Goal: Find specific page/section: Find specific page/section

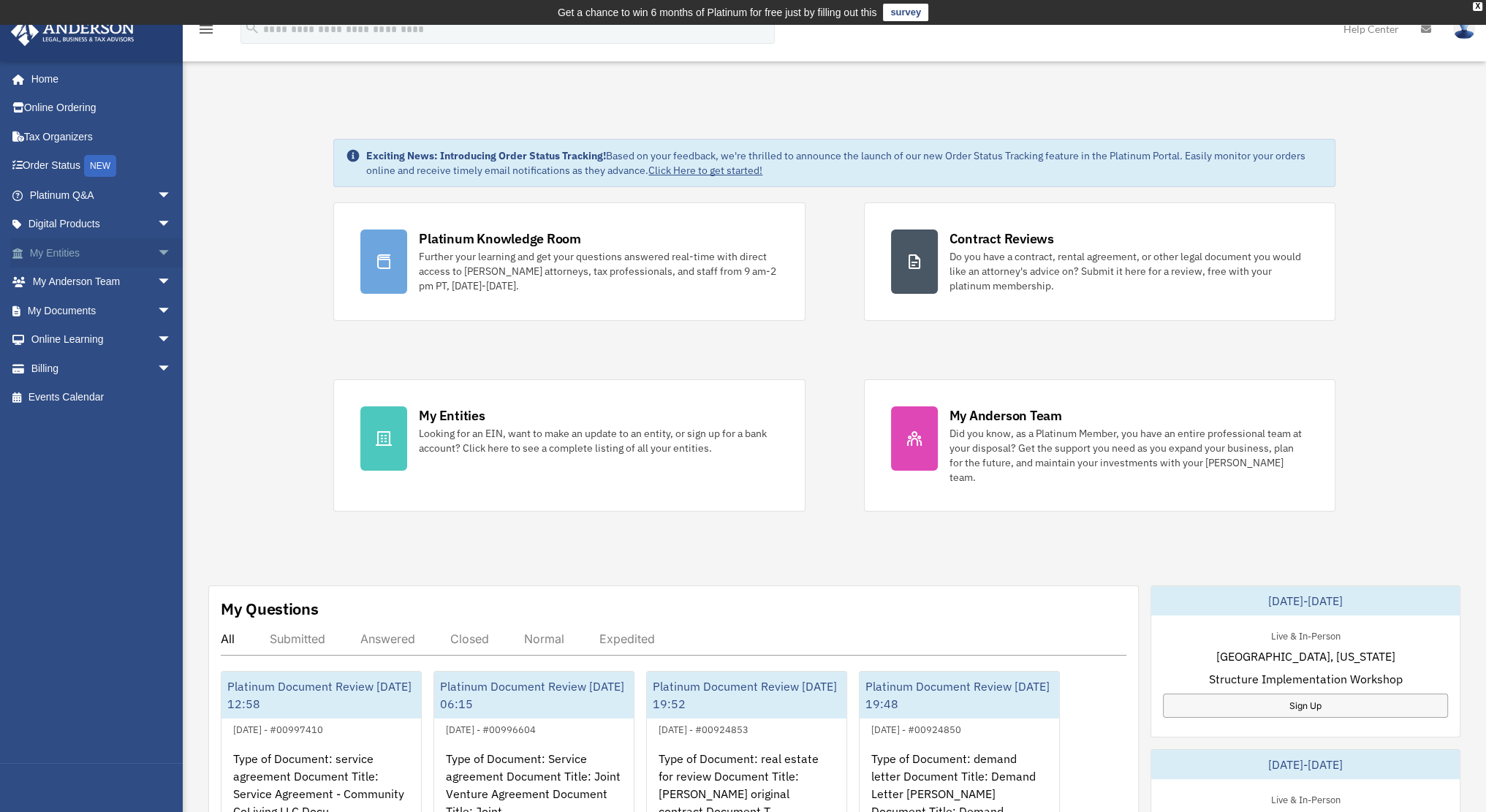
click at [157, 255] on span "arrow_drop_down" at bounding box center [172, 253] width 30 height 30
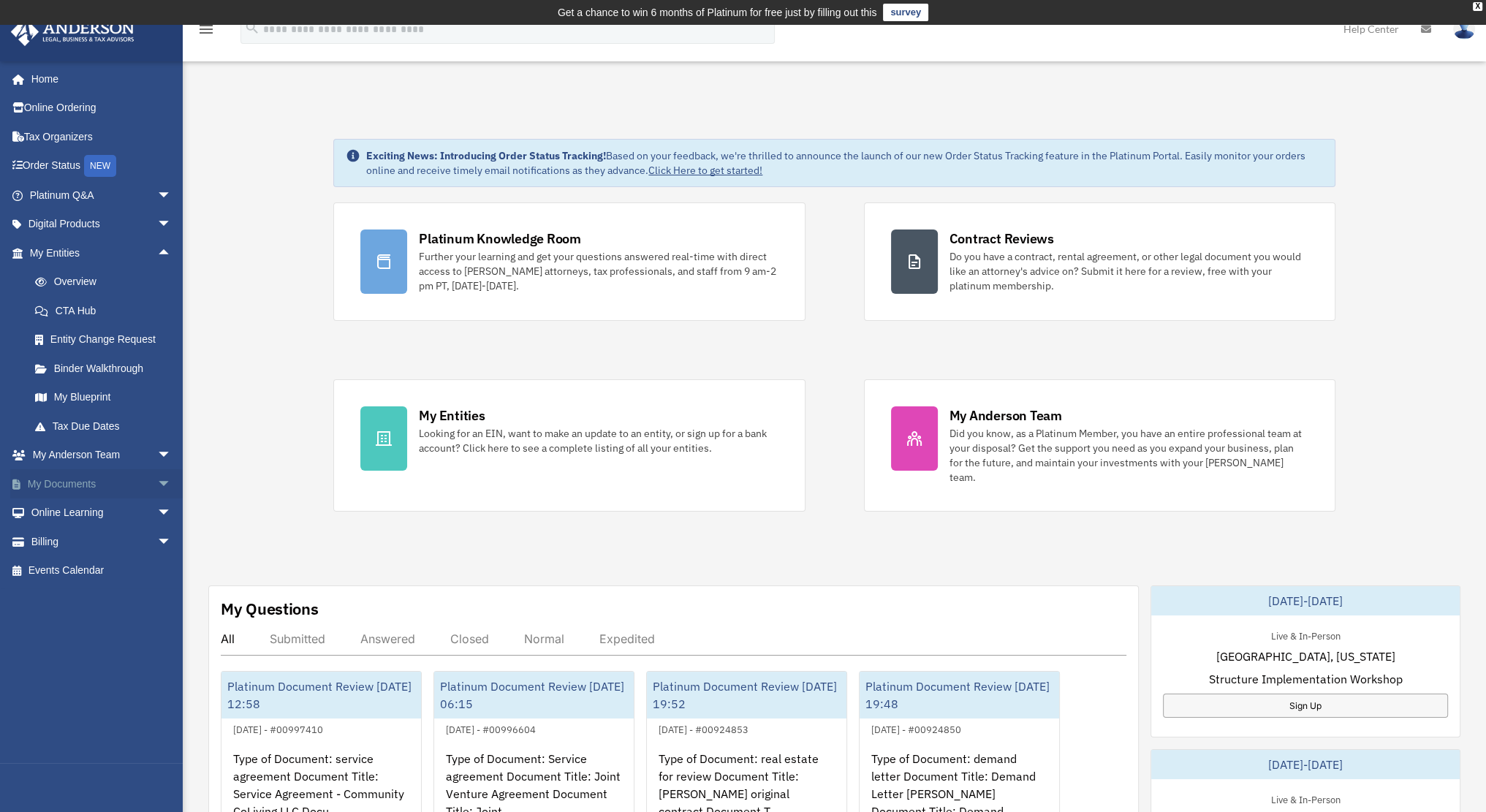
click at [157, 478] on span "arrow_drop_down" at bounding box center [172, 484] width 30 height 30
click at [94, 514] on link "Box" at bounding box center [107, 513] width 174 height 30
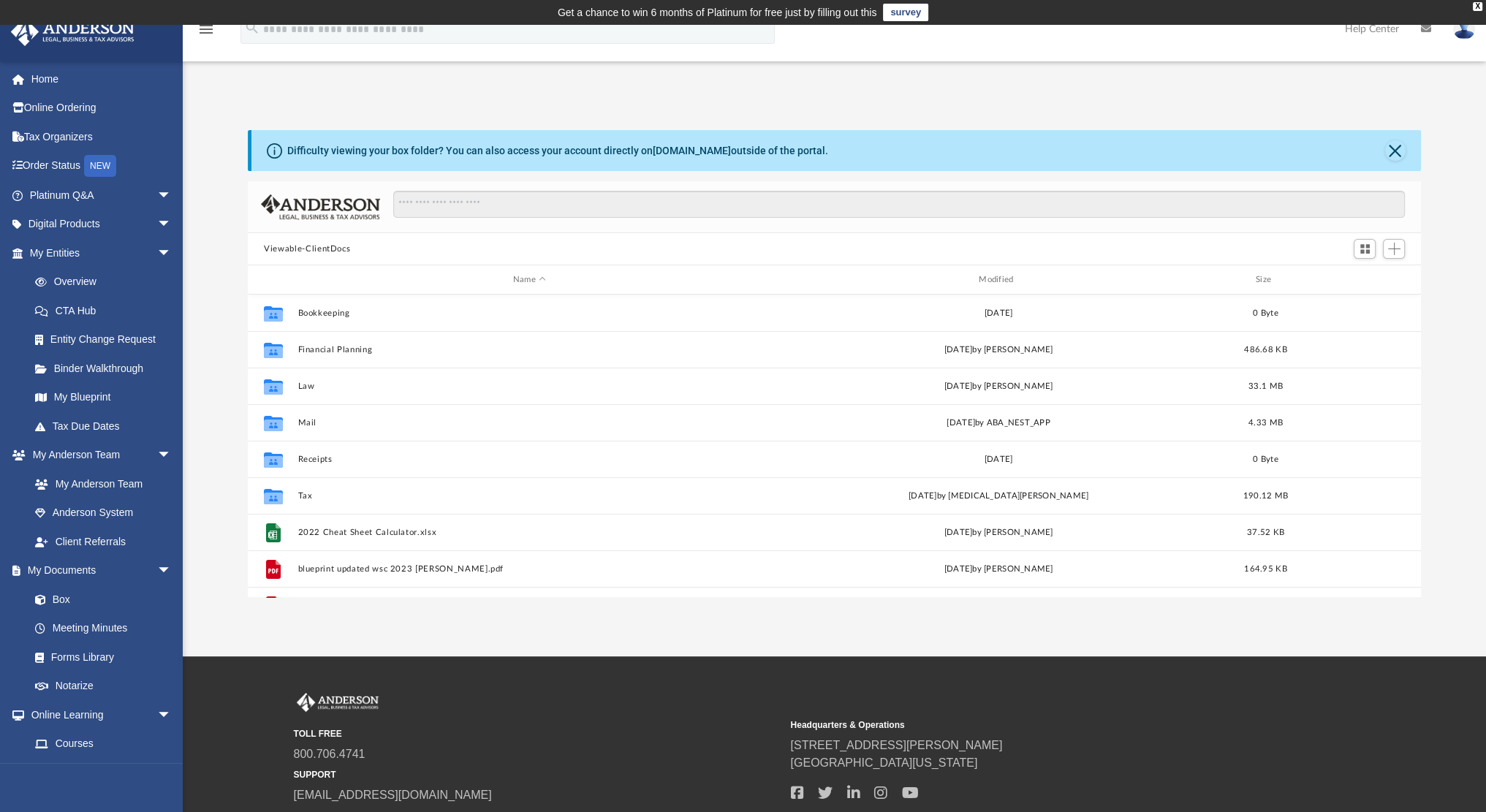
scroll to position [321, 1161]
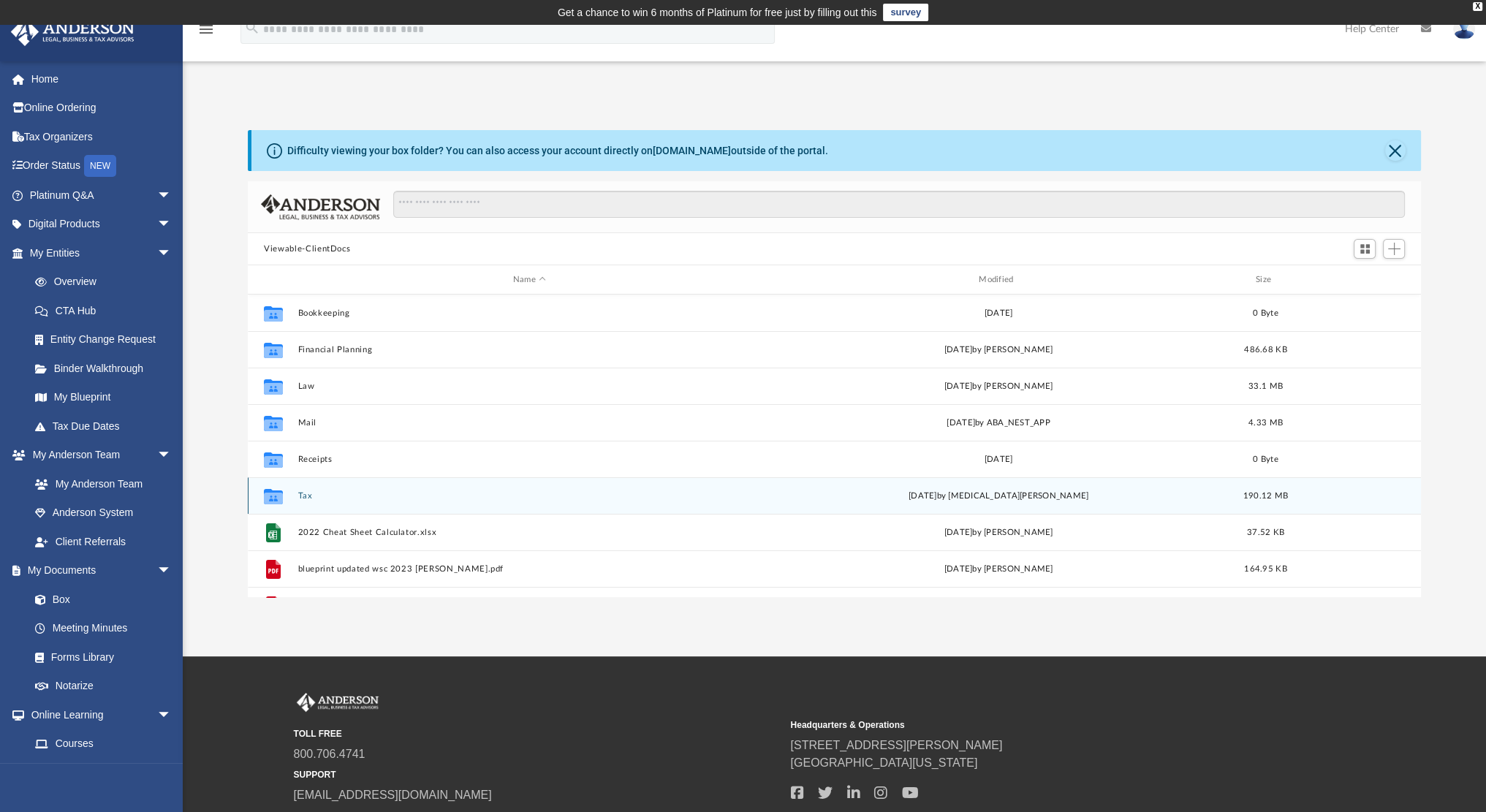
click at [325, 485] on div "Collaborated Folder Tax [DATE] by [MEDICAL_DATA][PERSON_NAME] 190.12 MB" at bounding box center [834, 496] width 1174 height 36
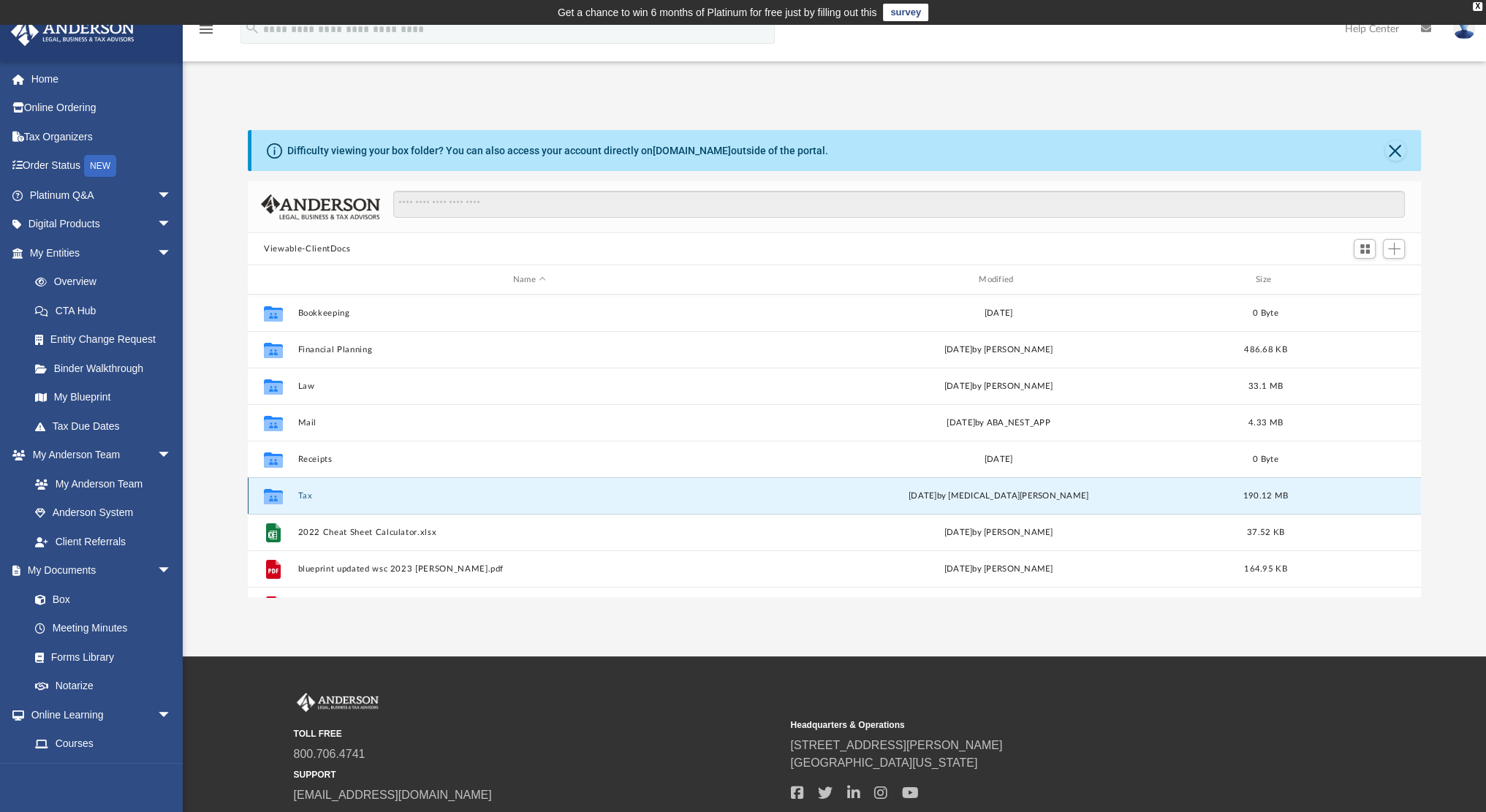
click at [325, 485] on div "Collaborated Folder Tax [DATE] by [MEDICAL_DATA][PERSON_NAME] 190.12 MB" at bounding box center [834, 496] width 1174 height 36
click at [305, 491] on button "Tax" at bounding box center [530, 496] width 463 height 10
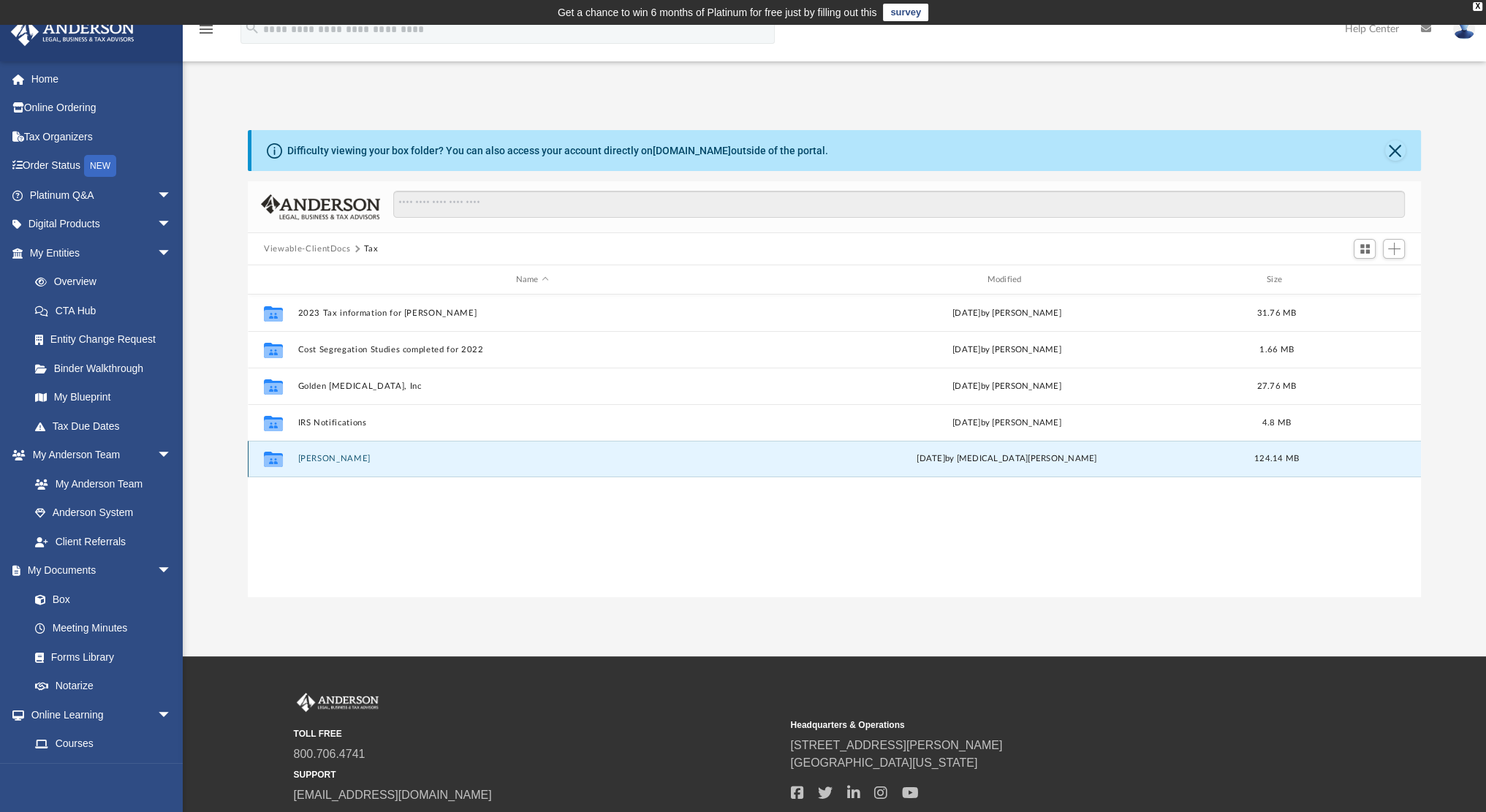
click at [326, 454] on button "[PERSON_NAME]" at bounding box center [533, 459] width 469 height 10
click at [450, 528] on div "Collaborated Folder 2023 Tax information for [PERSON_NAME] [DATE] by [PERSON_NA…" at bounding box center [834, 445] width 1174 height 302
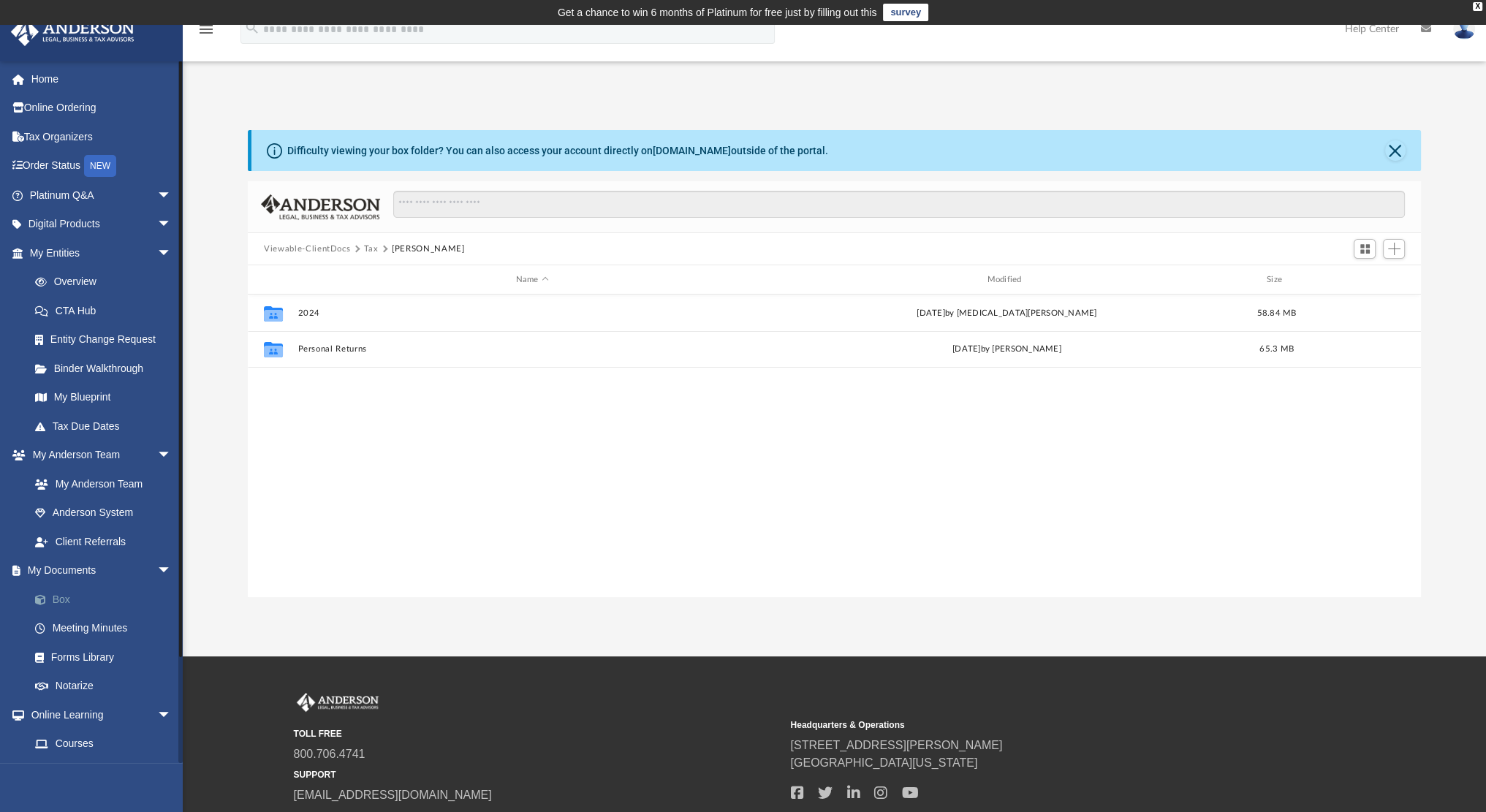
click at [75, 591] on link "Box" at bounding box center [107, 599] width 174 height 30
click at [66, 596] on link "Box" at bounding box center [107, 599] width 174 height 30
click at [368, 247] on button "Tax" at bounding box center [372, 249] width 15 height 13
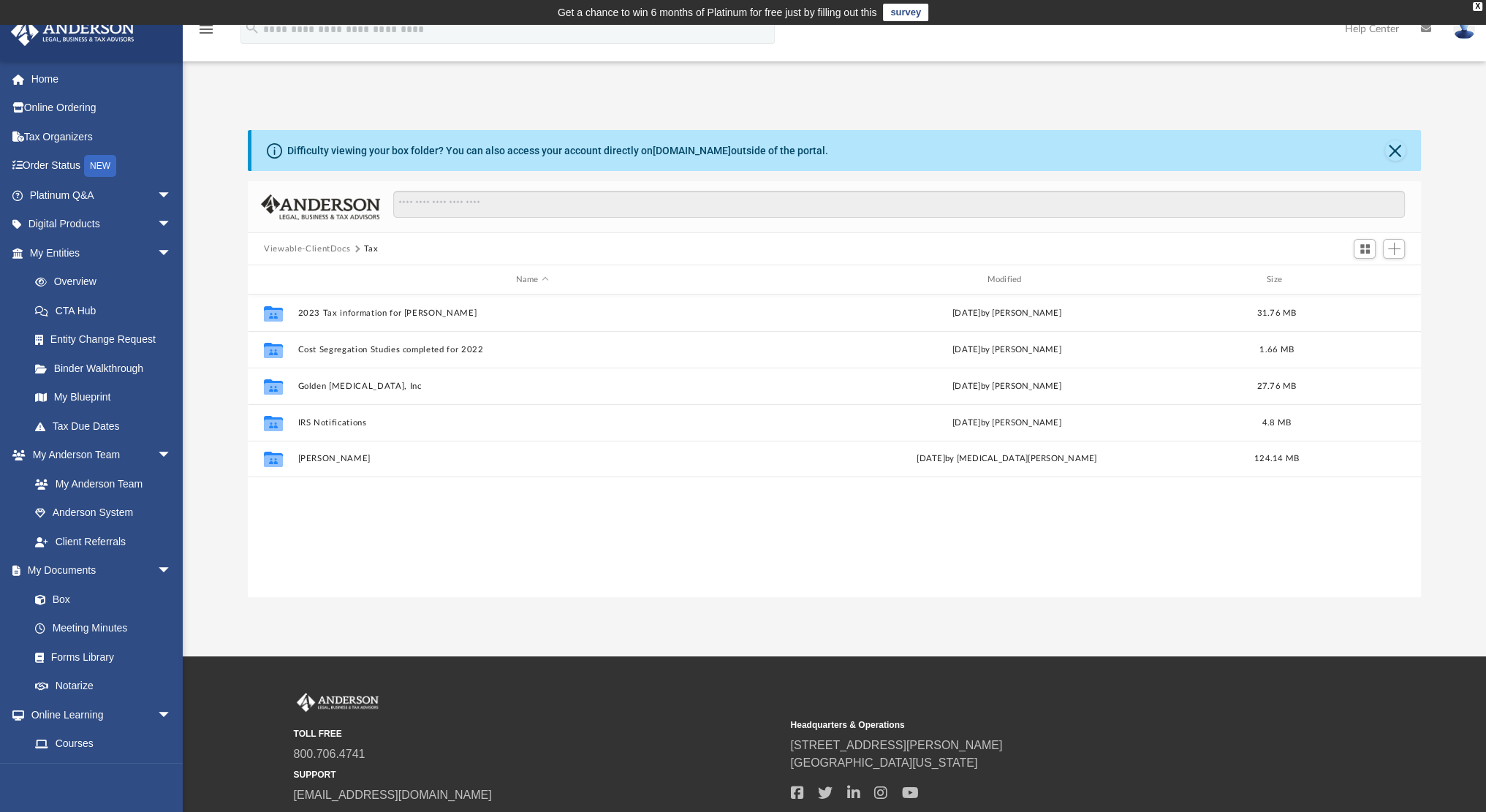
click at [285, 251] on button "Viewable-ClientDocs" at bounding box center [307, 249] width 86 height 13
click at [288, 246] on button "Viewable-ClientDocs" at bounding box center [307, 249] width 86 height 13
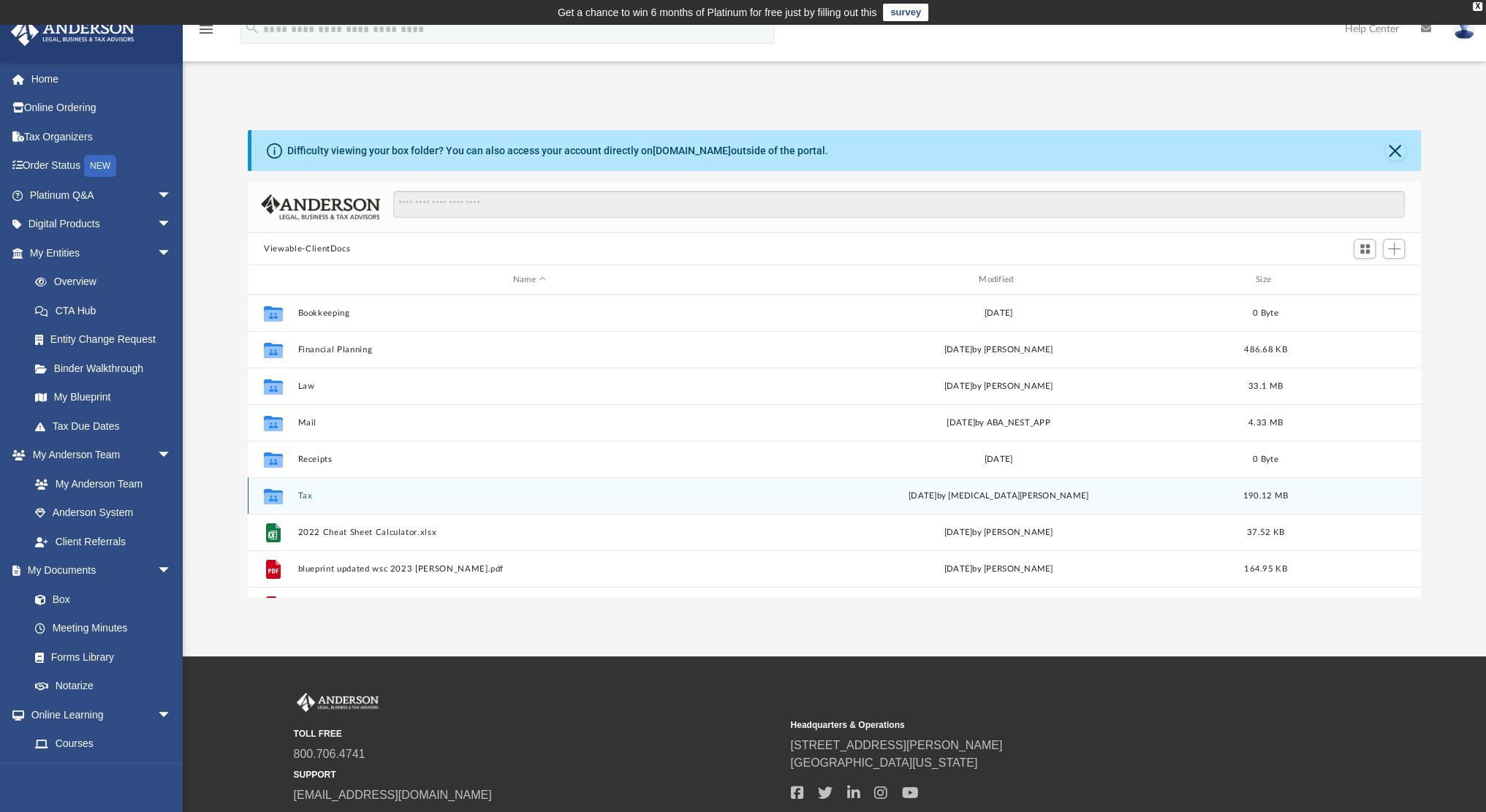
click at [280, 492] on icon "grid" at bounding box center [273, 497] width 19 height 12
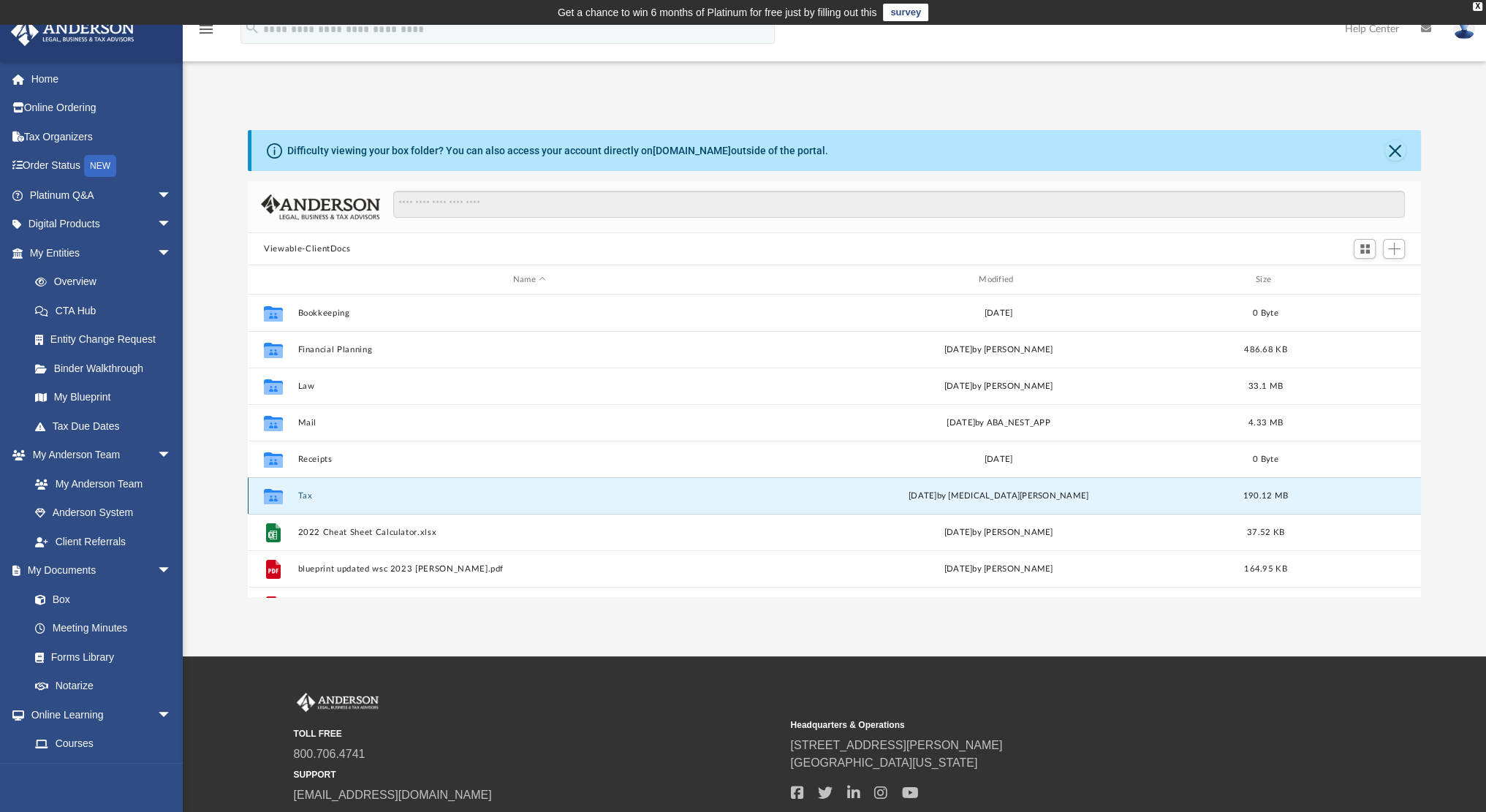
click at [301, 493] on button "Tax" at bounding box center [530, 496] width 463 height 10
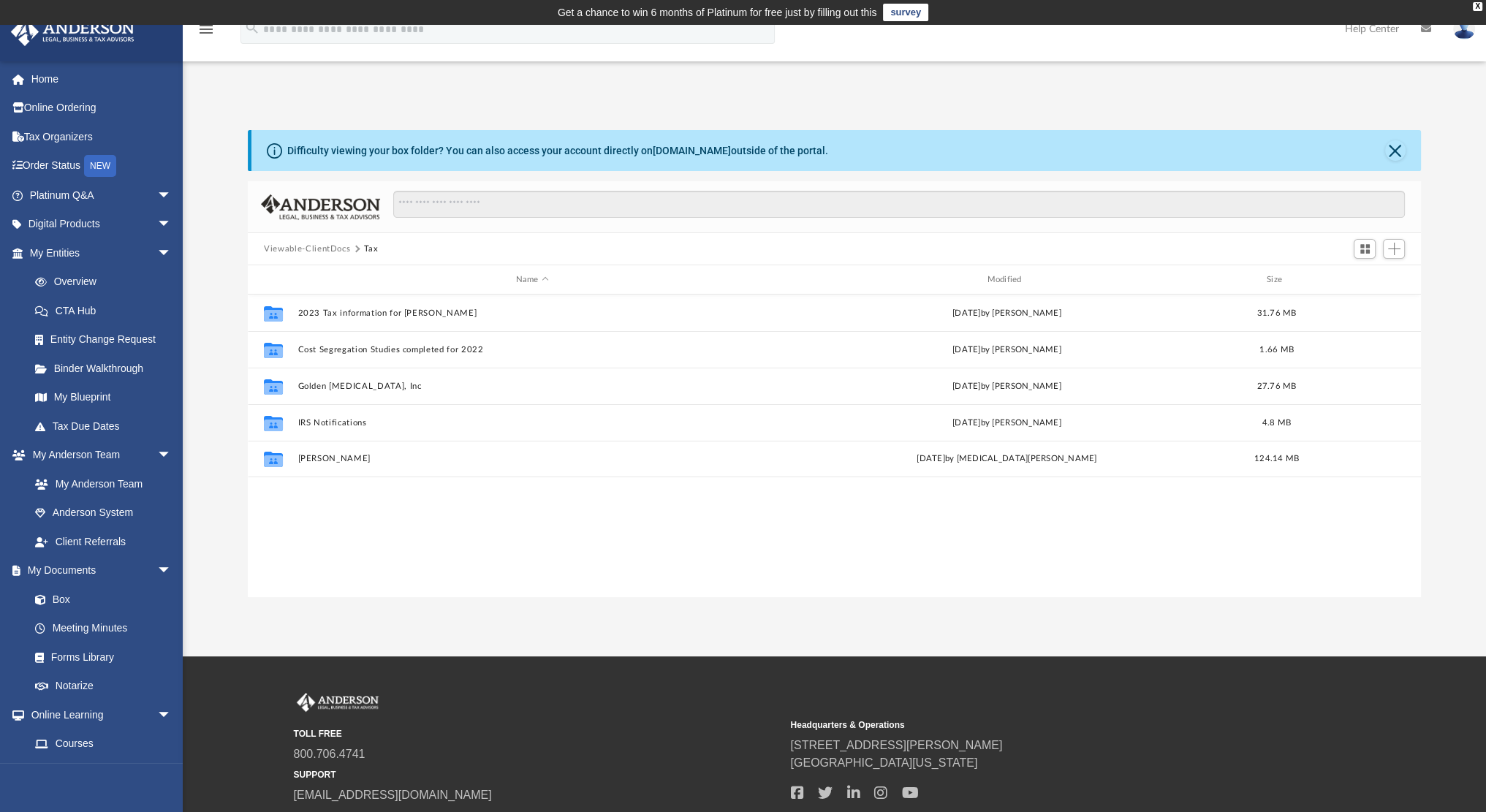
click at [700, 542] on div "Collaborated Folder 2023 Tax information for [PERSON_NAME] [DATE] by [PERSON_NA…" at bounding box center [834, 445] width 1174 height 302
click at [314, 456] on button "[PERSON_NAME]" at bounding box center [533, 459] width 469 height 10
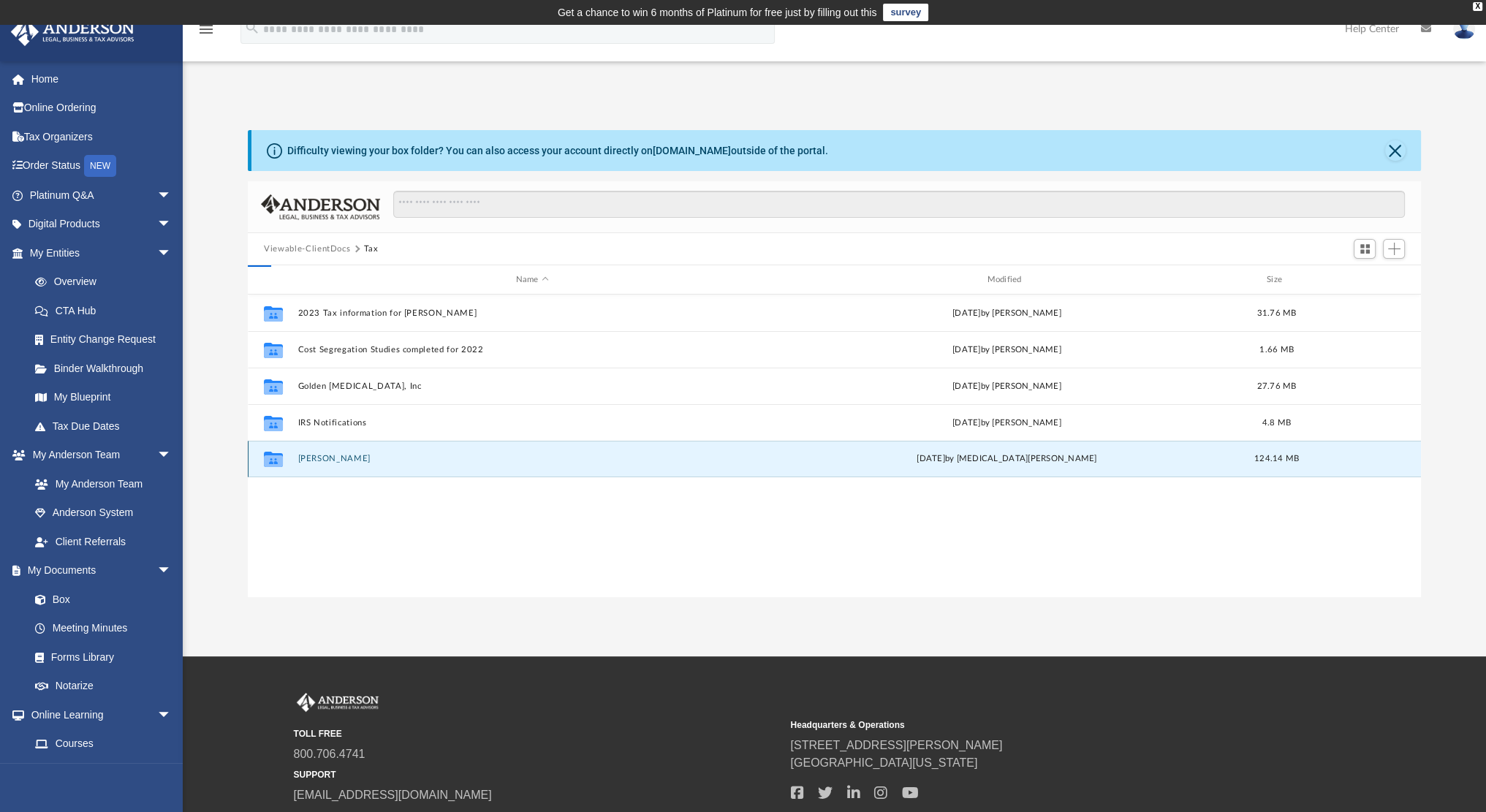
click at [314, 456] on button "[PERSON_NAME]" at bounding box center [533, 459] width 469 height 10
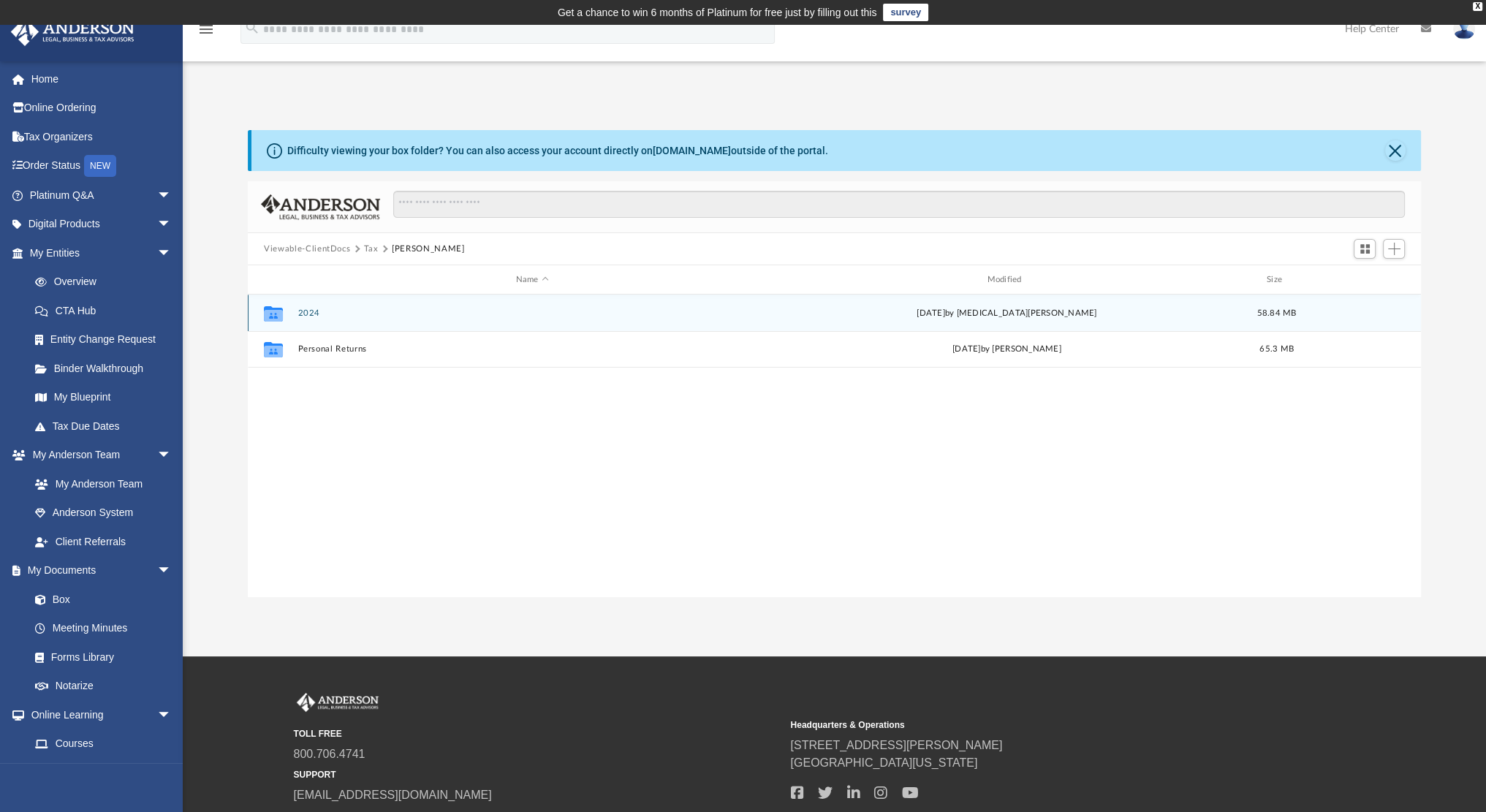
click at [316, 304] on div "Collaborated Folder 2024 [DATE] by [MEDICAL_DATA][PERSON_NAME] 58.84 MB" at bounding box center [834, 312] width 1174 height 36
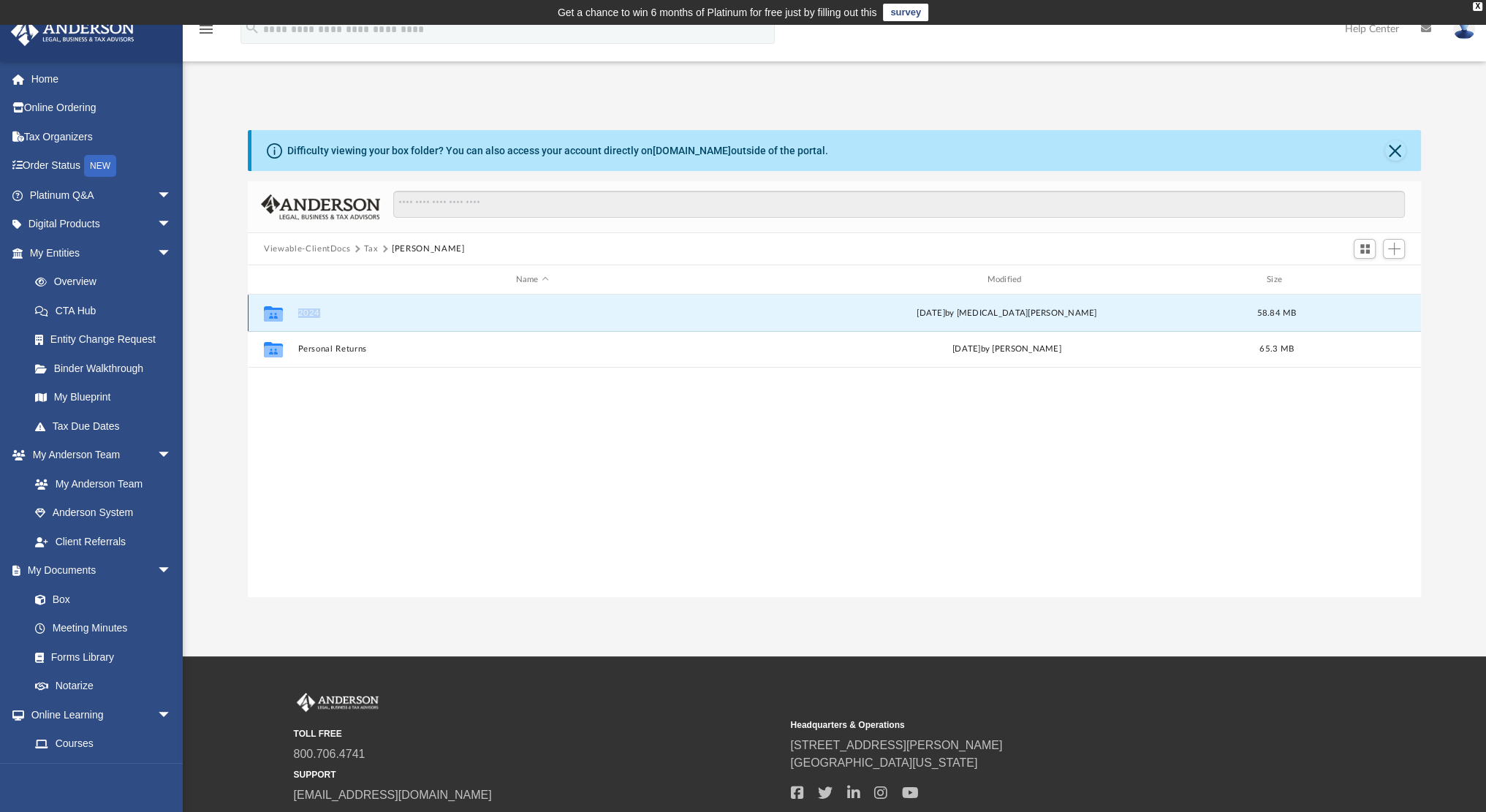
click at [316, 304] on div "Collaborated Folder 2024 [DATE] by [MEDICAL_DATA][PERSON_NAME] 58.84 MB" at bounding box center [834, 312] width 1174 height 36
click at [312, 310] on button "2024" at bounding box center [533, 313] width 469 height 10
